Goal: Information Seeking & Learning: Learn about a topic

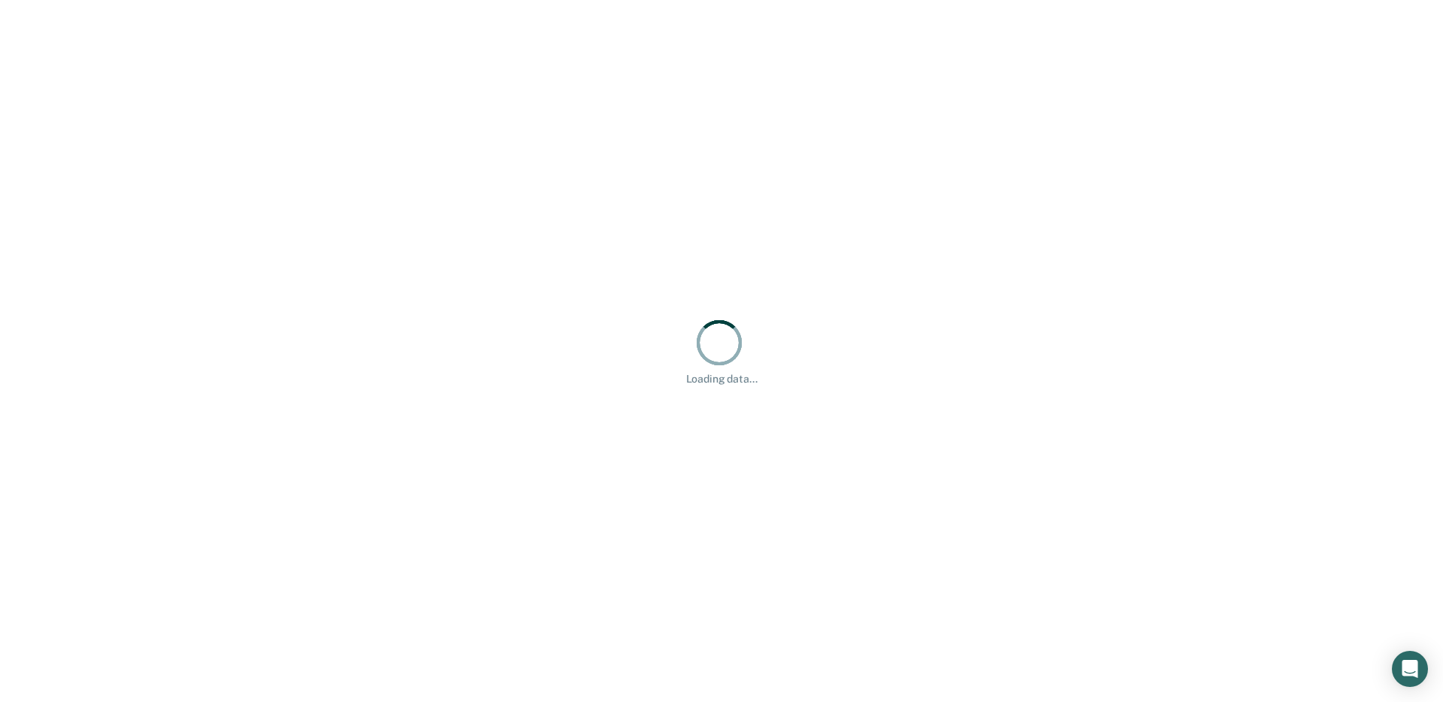
click at [1029, 164] on div "Loading data..." at bounding box center [721, 351] width 1443 height 702
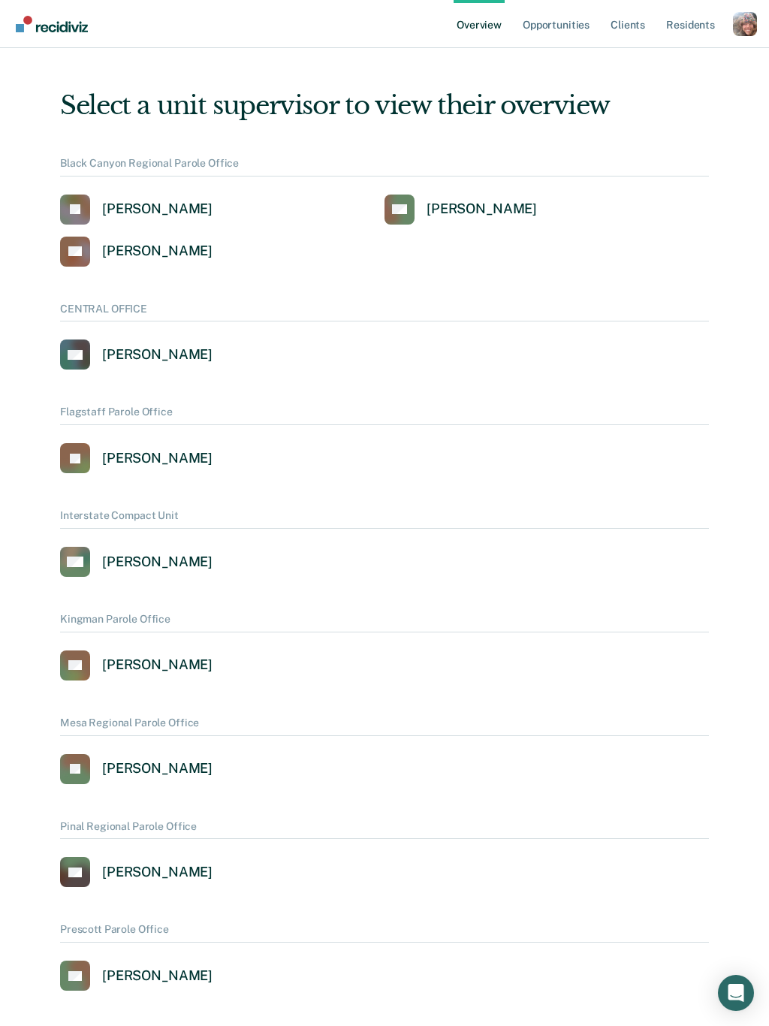
click at [748, 31] on div "Profile dropdown button" at bounding box center [745, 24] width 24 height 24
click at [652, 68] on link "Profile" at bounding box center [684, 68] width 97 height 13
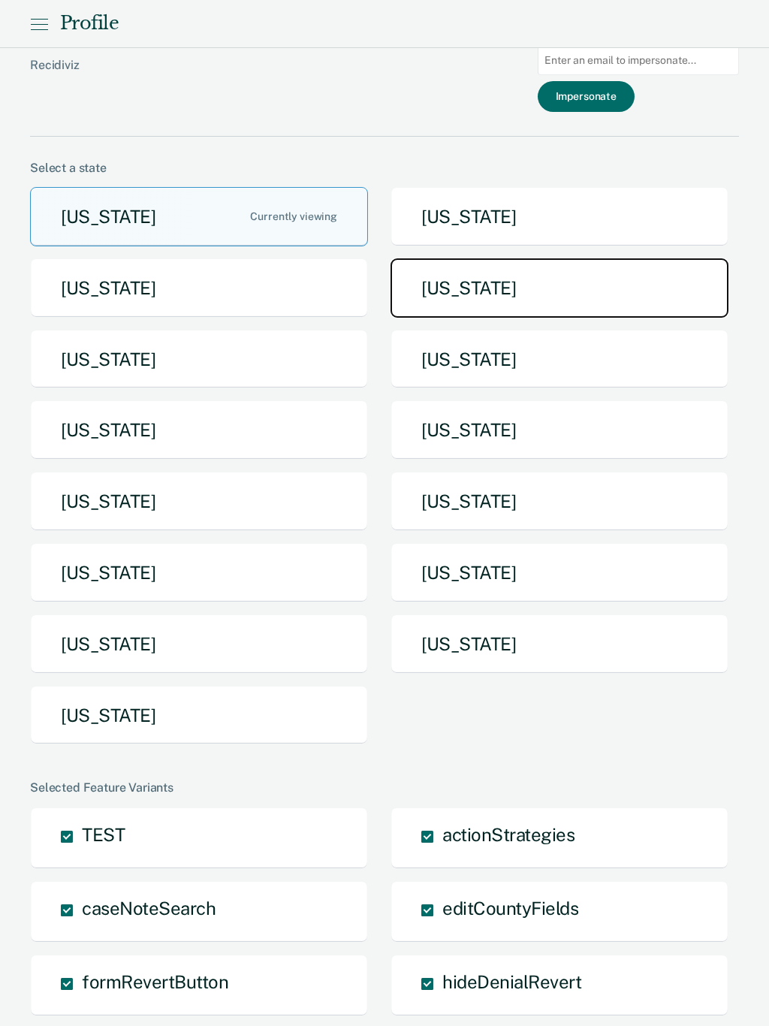
click at [419, 300] on button "Idaho" at bounding box center [560, 287] width 338 height 59
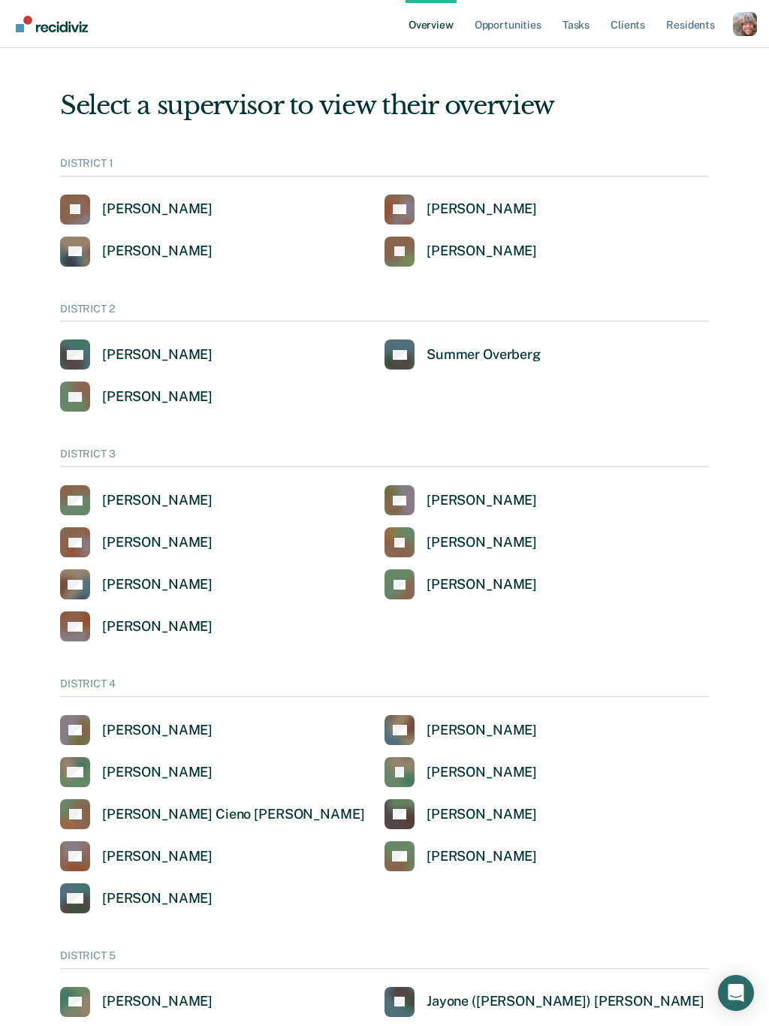
click at [748, 26] on div "Profile dropdown button" at bounding box center [745, 24] width 24 height 24
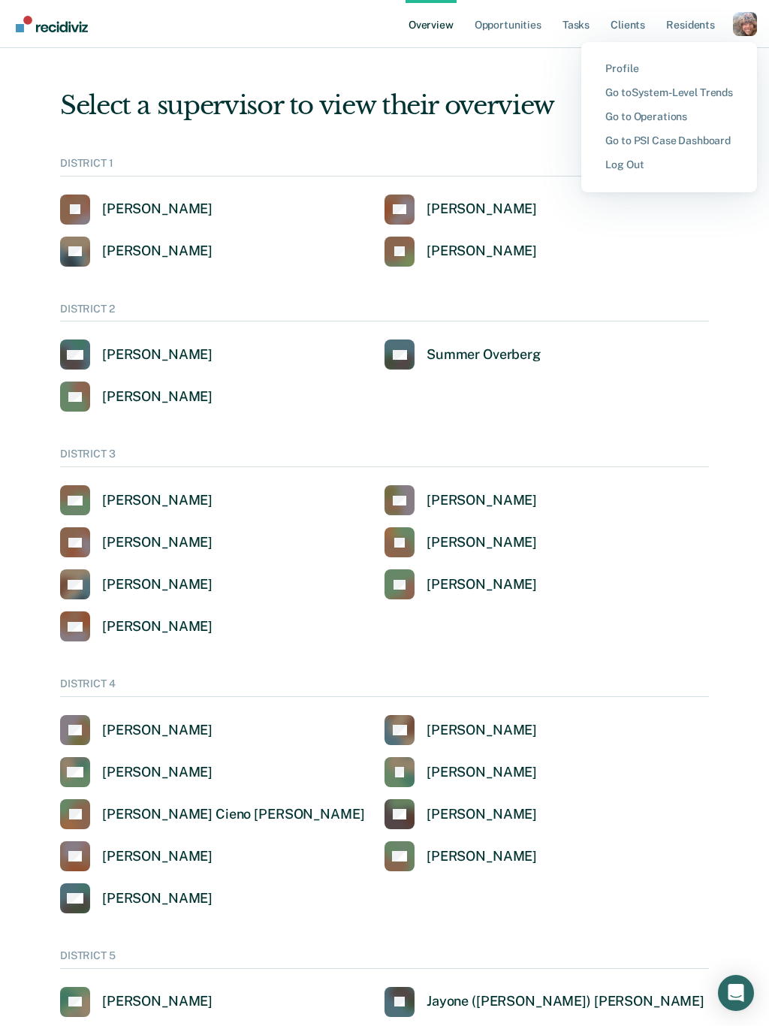
click at [703, 96] on link "Go to System-Level Trends" at bounding box center [670, 92] width 128 height 13
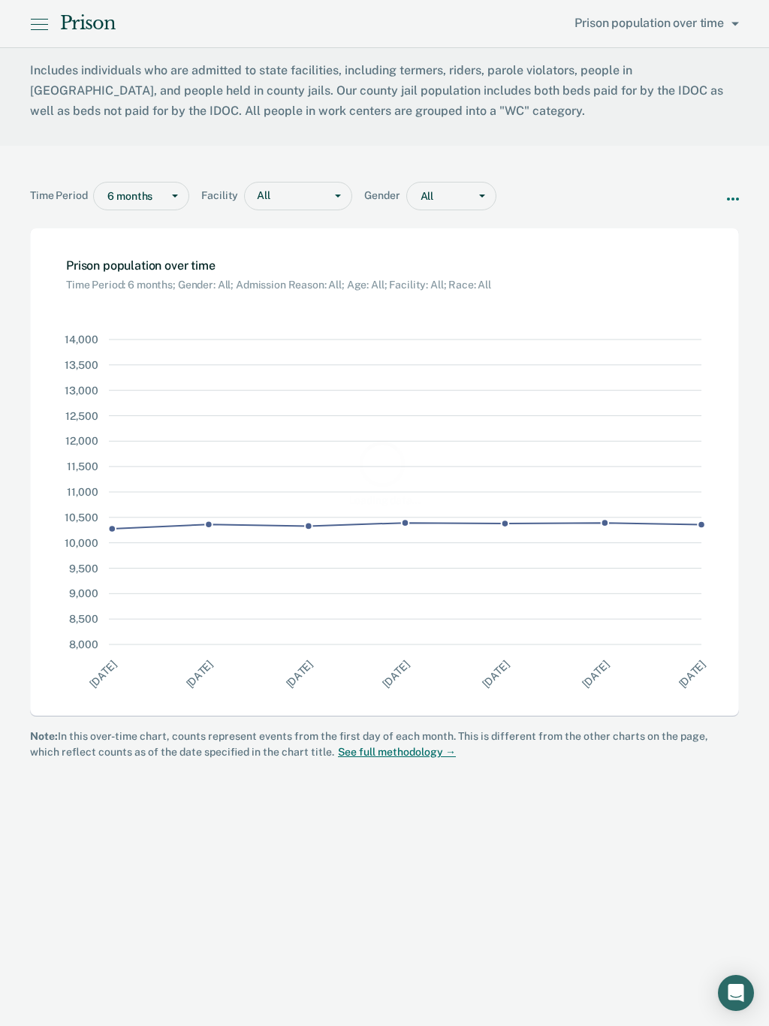
click at [39, 29] on icon at bounding box center [40, 29] width 17 height 0
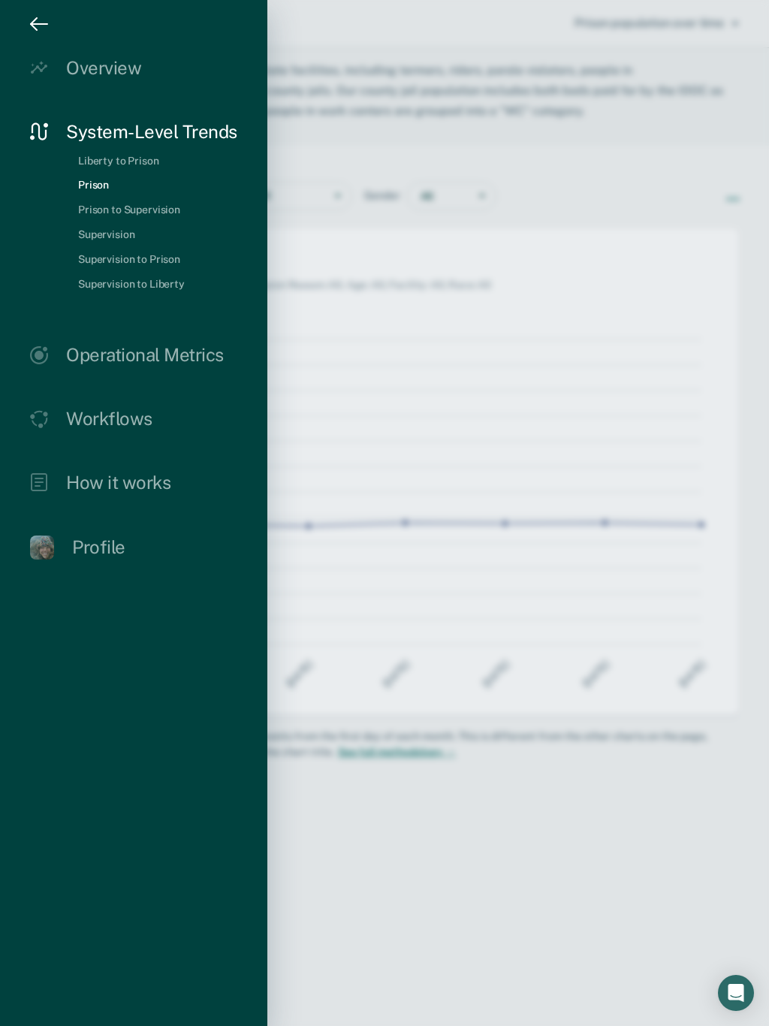
click at [365, 123] on div at bounding box center [384, 513] width 769 height 1026
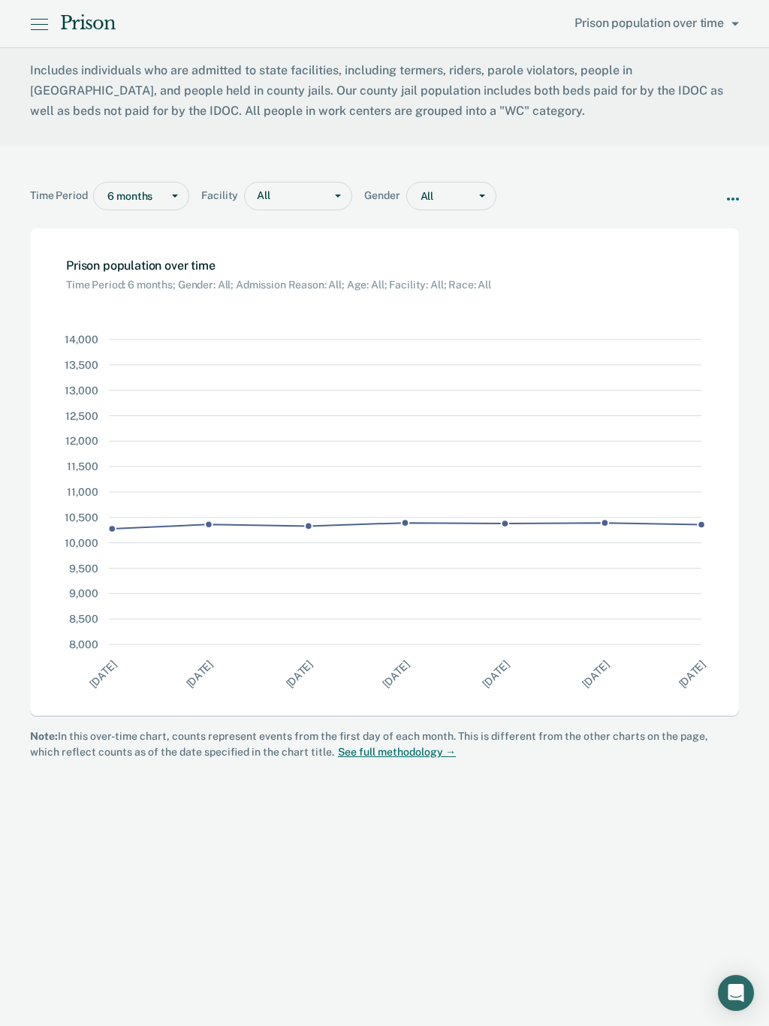
click at [288, 105] on p "Includes individuals who are admitted to state facilities, including termers, r…" at bounding box center [384, 91] width 709 height 62
click at [42, 29] on icon at bounding box center [40, 29] width 17 height 0
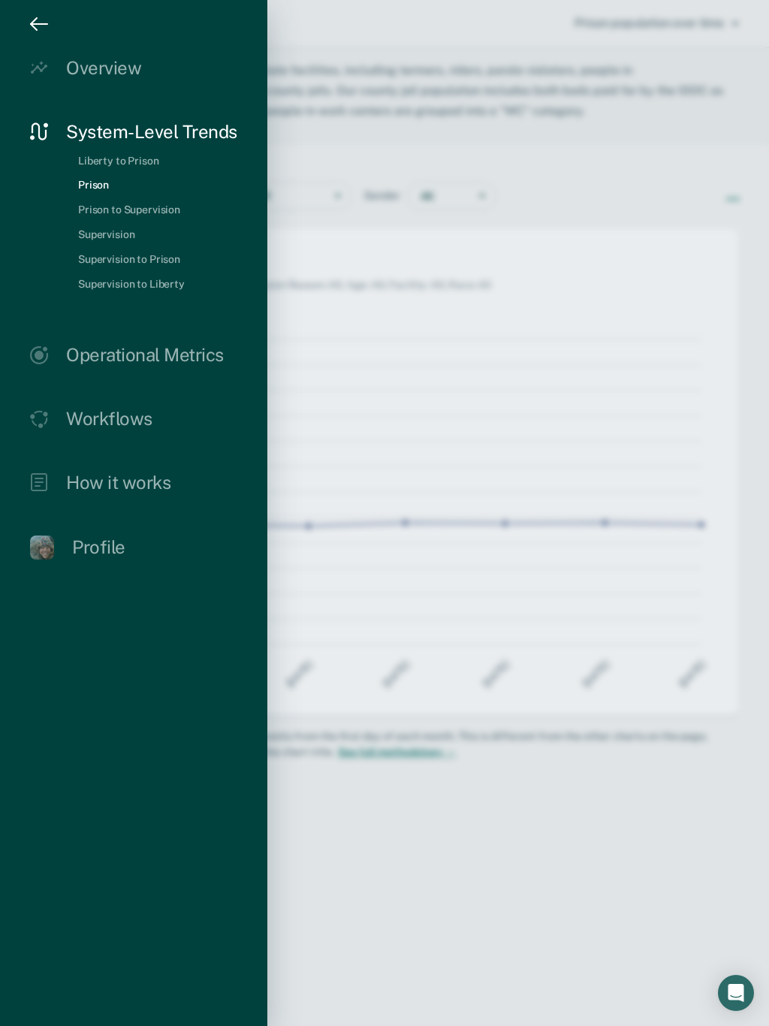
click at [115, 216] on link "Prison to Supervision" at bounding box center [129, 210] width 126 height 13
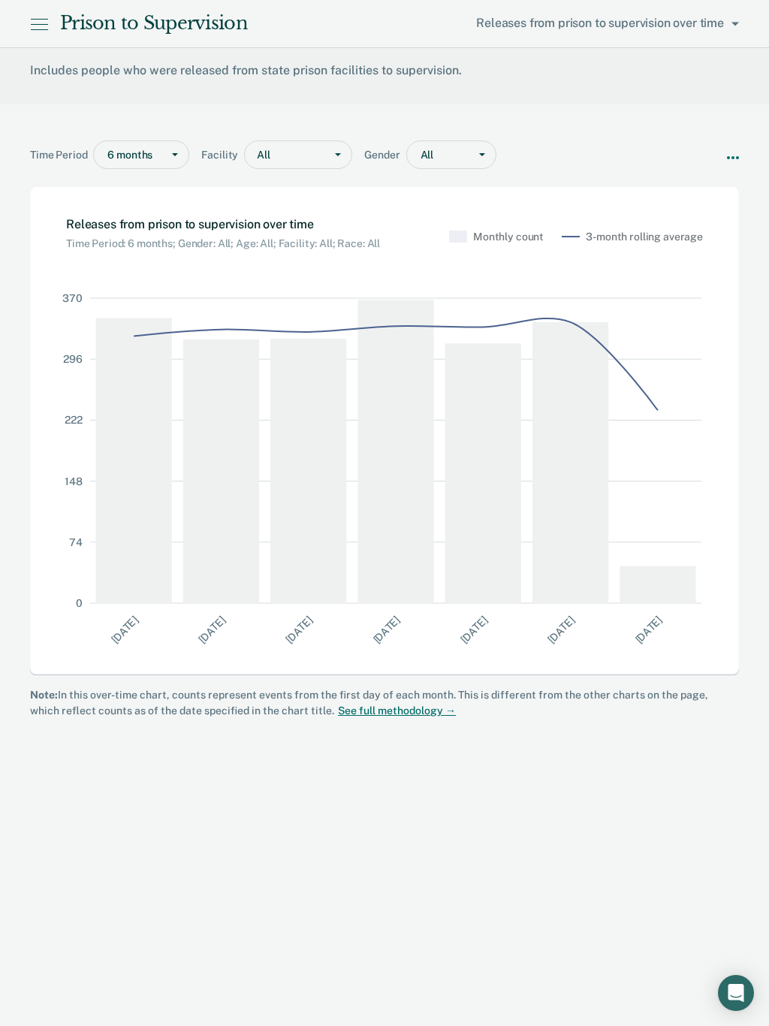
click at [32, 29] on icon at bounding box center [40, 29] width 17 height 0
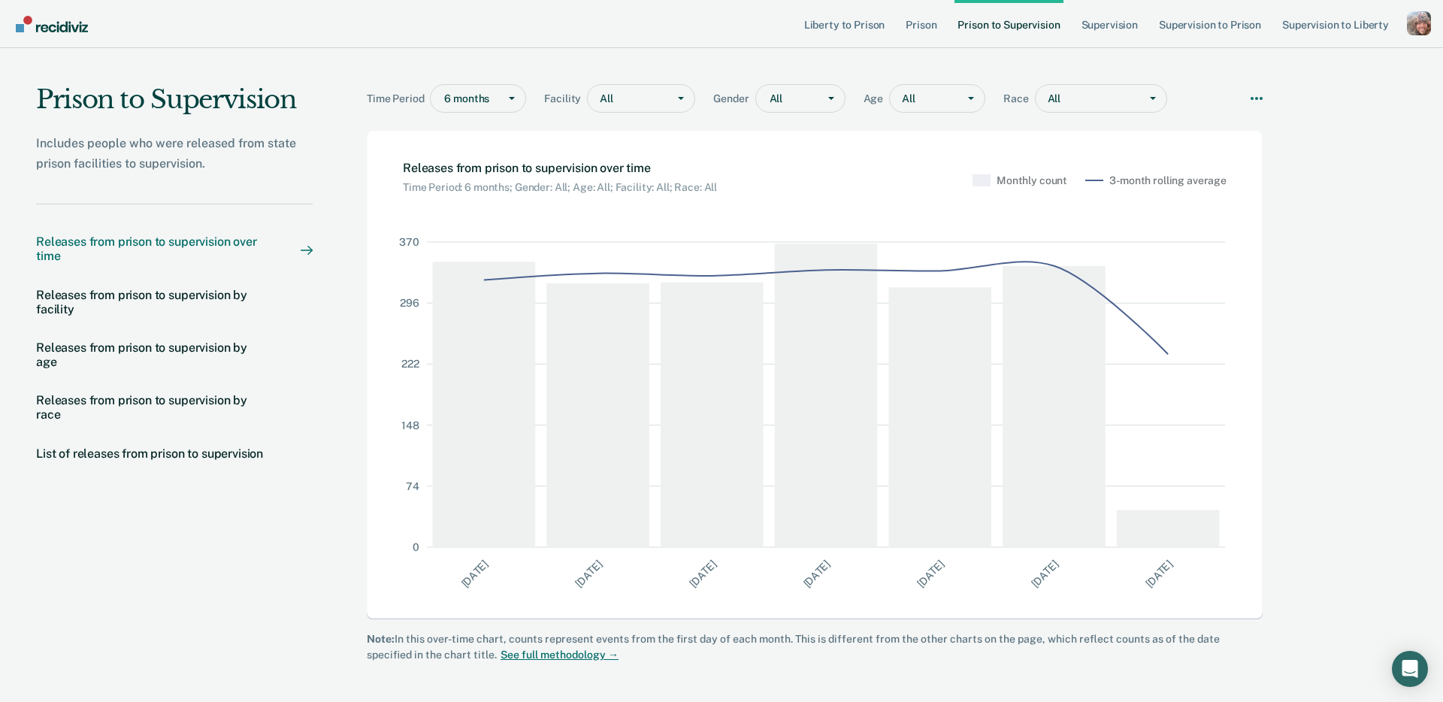
click at [1363, 324] on div "Prison to Supervision Includes people who were released from state prison facil…" at bounding box center [721, 370] width 1443 height 645
